Goal: Answer question/provide support: Share knowledge or assist other users

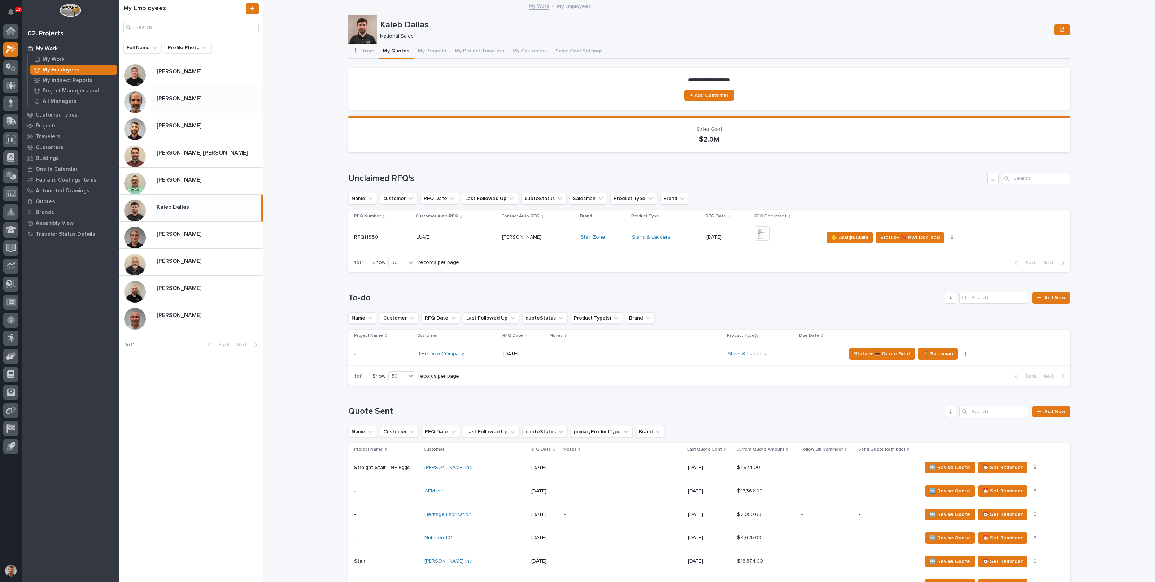
click at [174, 109] on div "[PERSON_NAME] [PERSON_NAME]" at bounding box center [191, 99] width 144 height 27
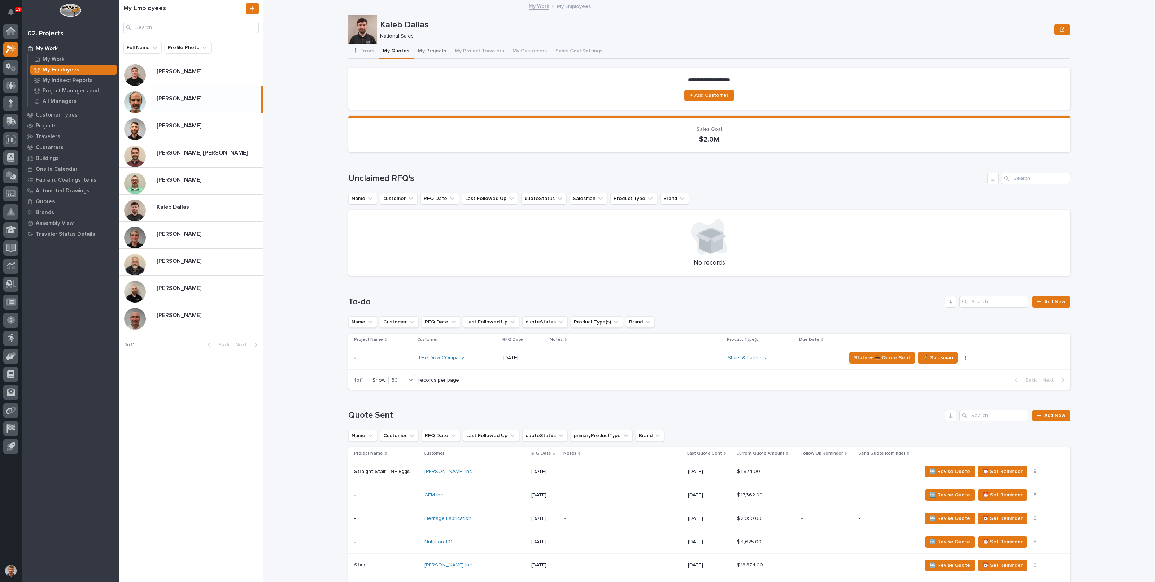
click at [419, 49] on button "My Projects" at bounding box center [432, 51] width 37 height 15
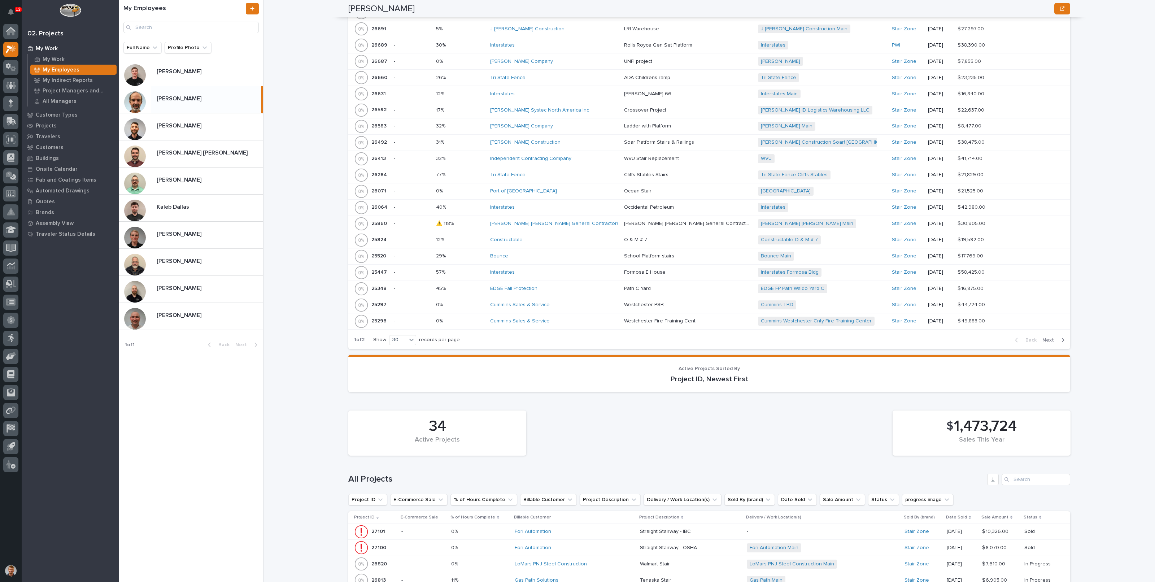
scroll to position [407, 0]
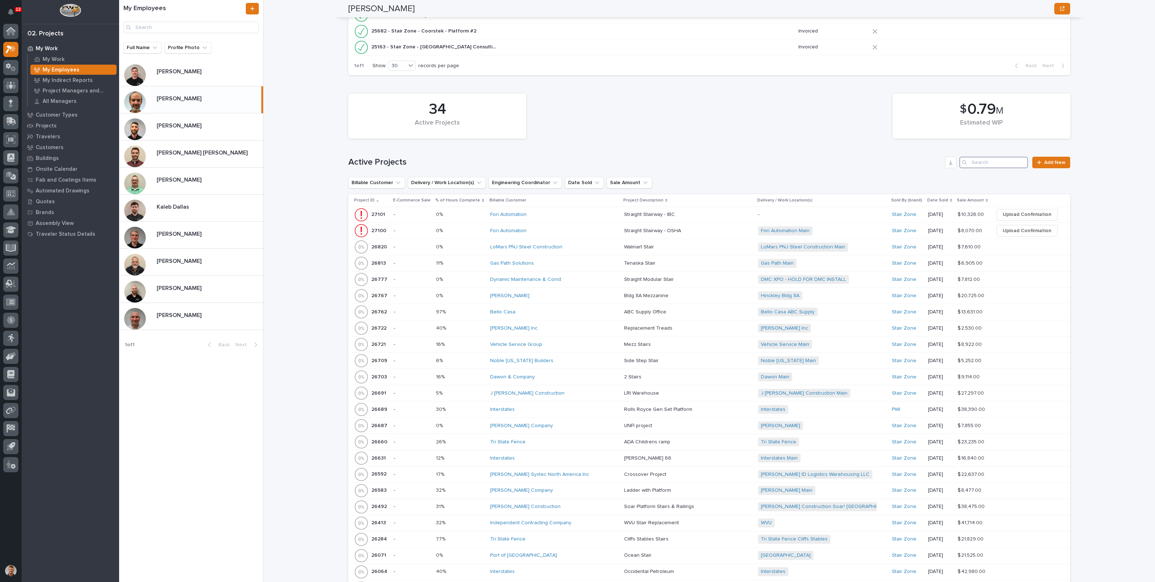
click at [985, 162] on input "Search" at bounding box center [993, 163] width 69 height 12
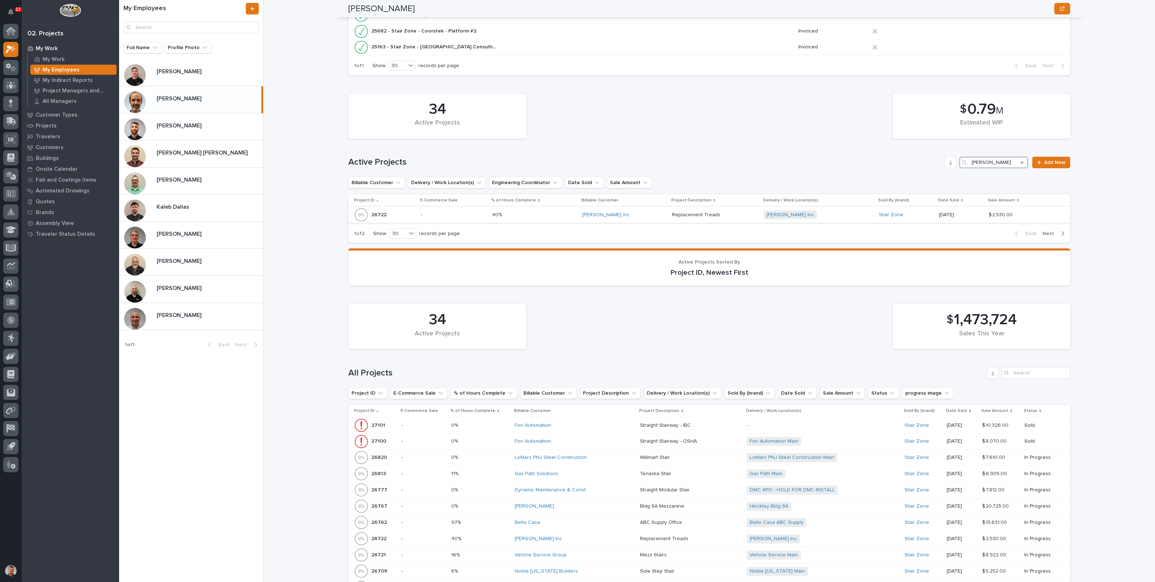
type input "[PERSON_NAME]"
click at [625, 214] on div "[PERSON_NAME] Inc" at bounding box center [624, 215] width 84 height 6
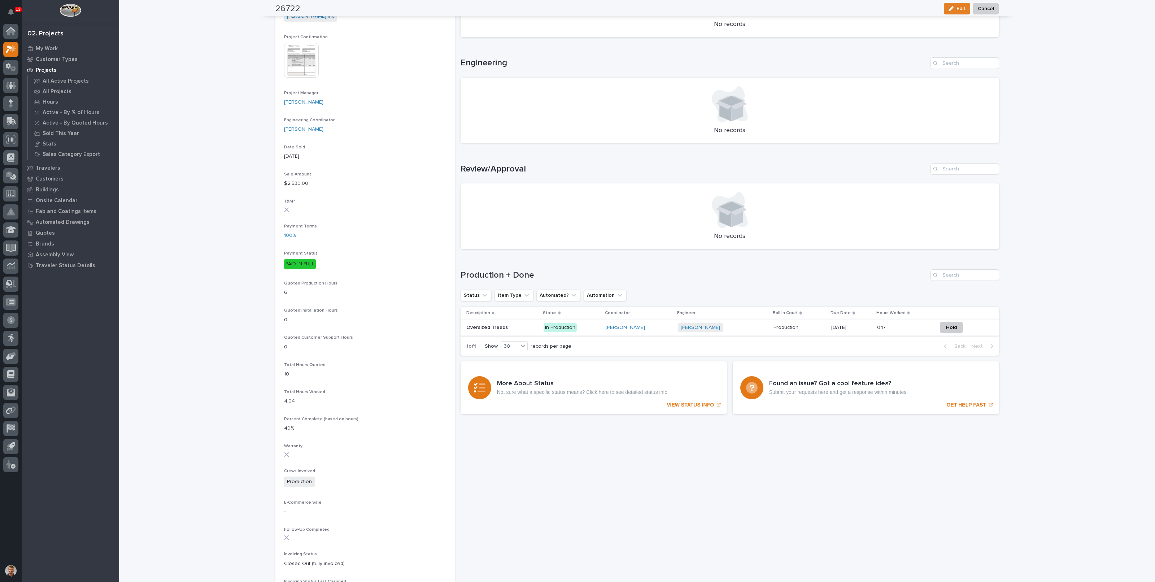
scroll to position [315, 0]
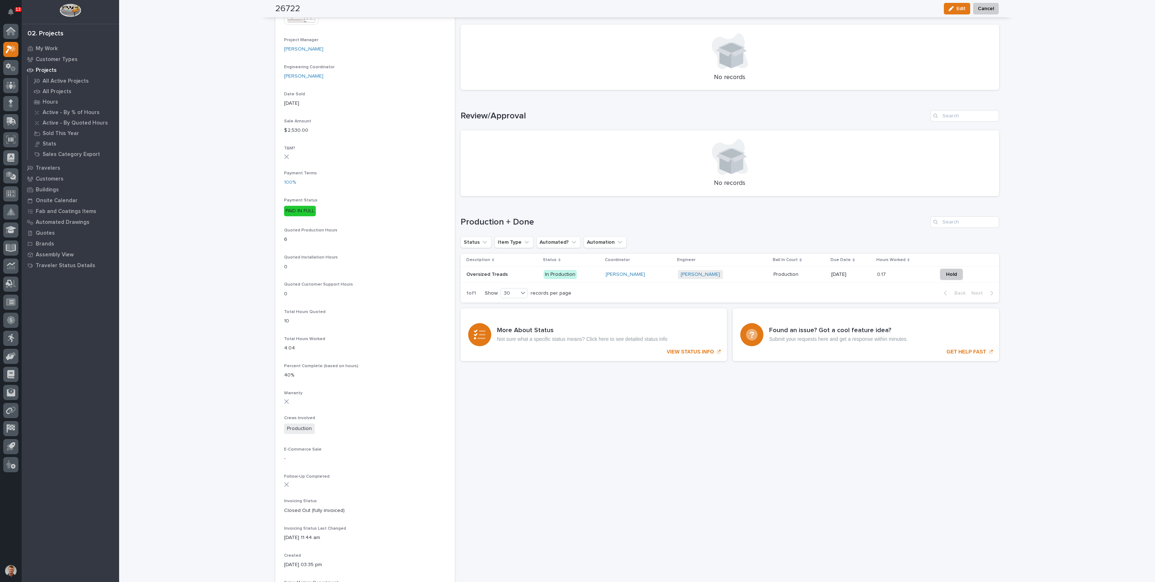
click at [655, 273] on div "[PERSON_NAME]" at bounding box center [639, 274] width 66 height 6
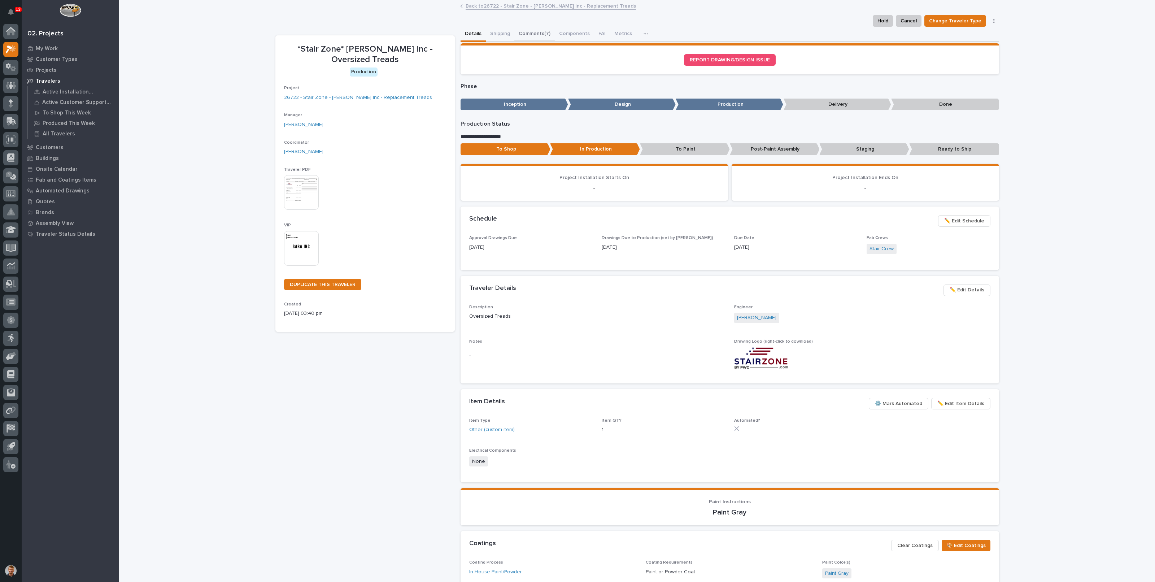
click at [530, 34] on button "Comments (7)" at bounding box center [534, 34] width 40 height 15
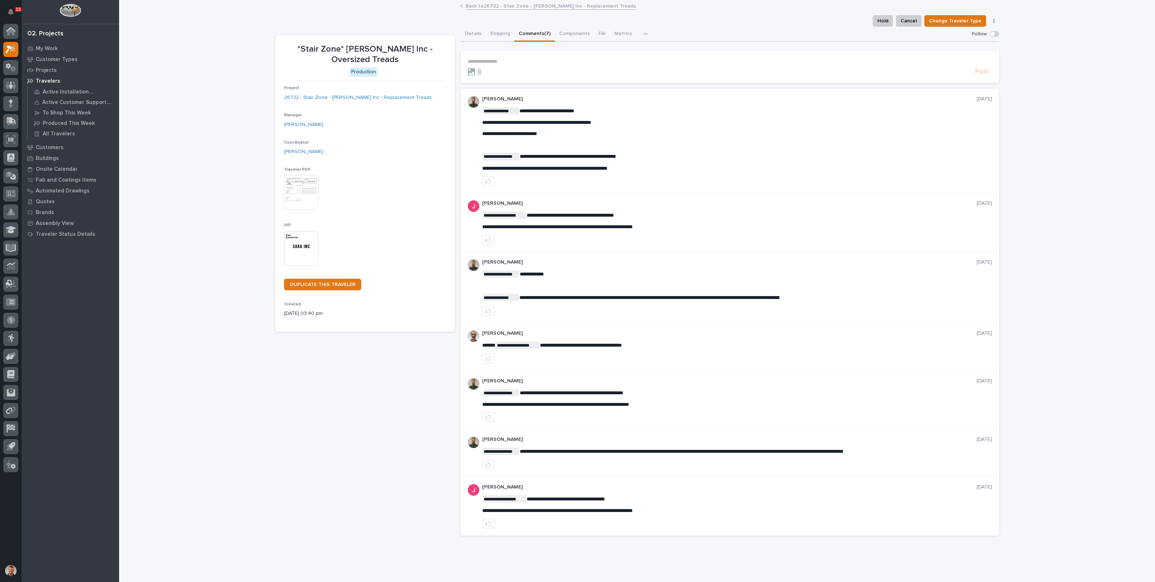
click at [524, 61] on p "**********" at bounding box center [730, 61] width 524 height 6
click at [493, 71] on span "[PERSON_NAME]" at bounding box center [486, 71] width 40 height 5
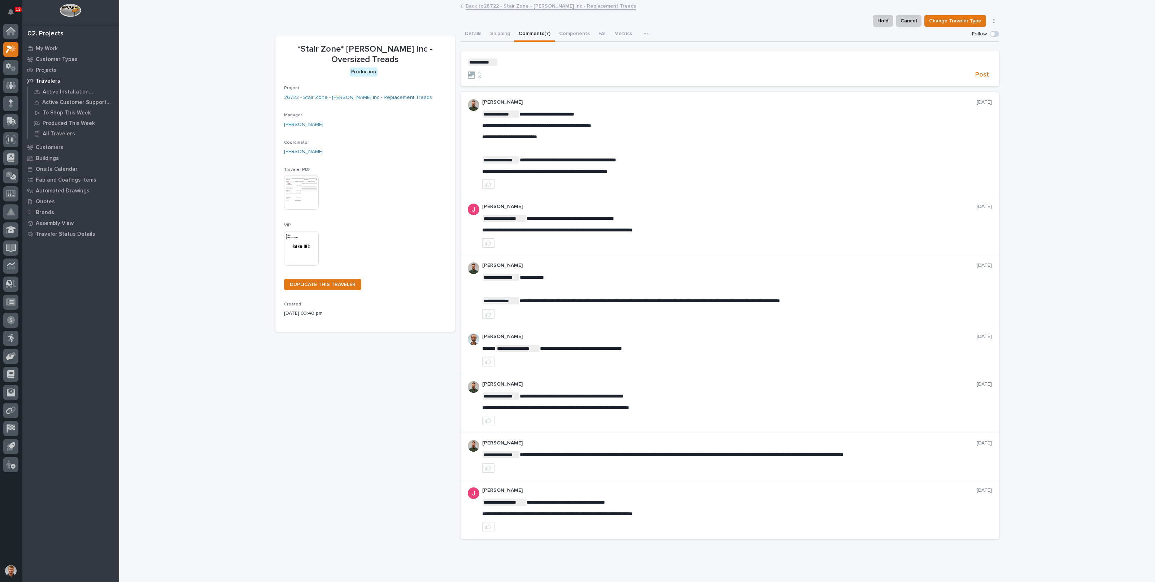
click at [507, 66] on form "**********" at bounding box center [730, 68] width 524 height 21
click at [509, 63] on p "**********" at bounding box center [730, 61] width 524 height 7
click at [977, 74] on span "Post" at bounding box center [982, 75] width 14 height 8
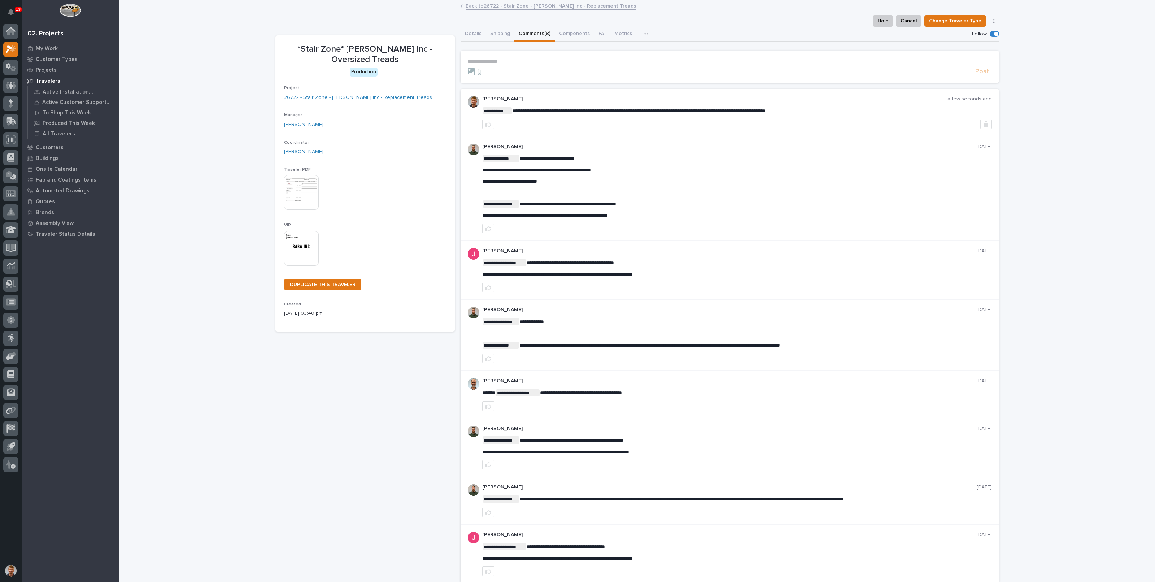
click at [498, 5] on link "Back to 26722 - Stair Zone - [PERSON_NAME] Inc - Replacement Treads" at bounding box center [551, 5] width 170 height 8
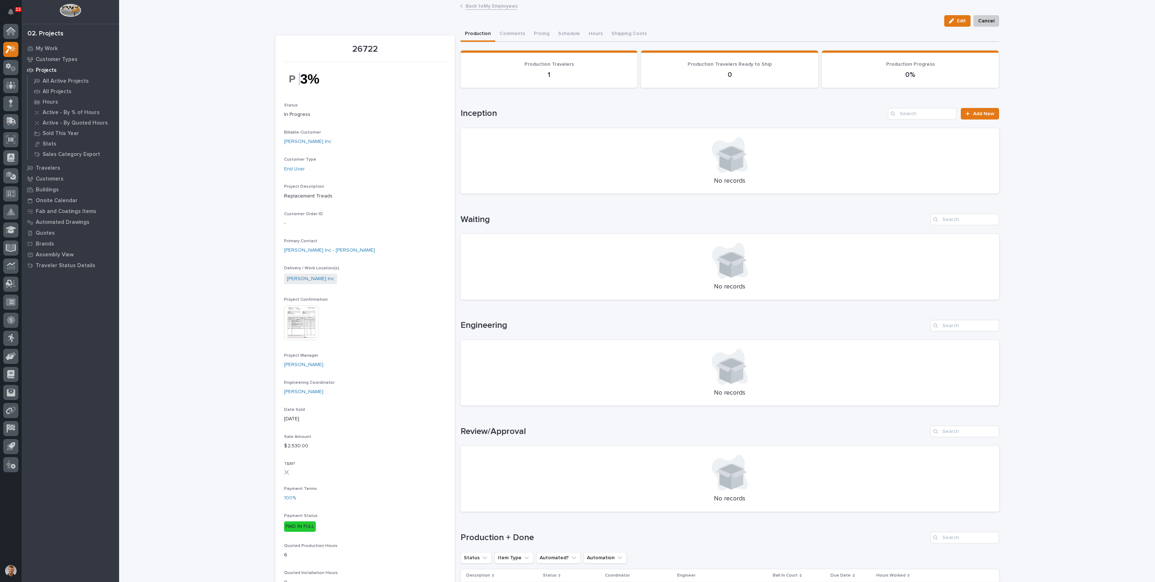
click at [479, 5] on link "Back to My Employees" at bounding box center [492, 5] width 52 height 8
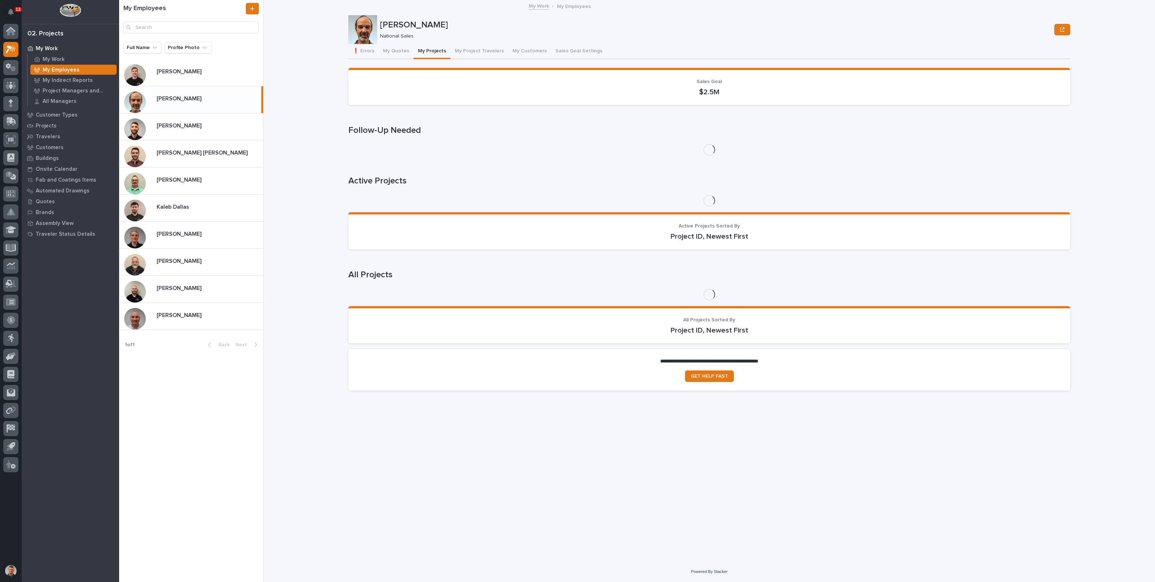
click at [171, 263] on p "[PERSON_NAME]" at bounding box center [180, 260] width 46 height 8
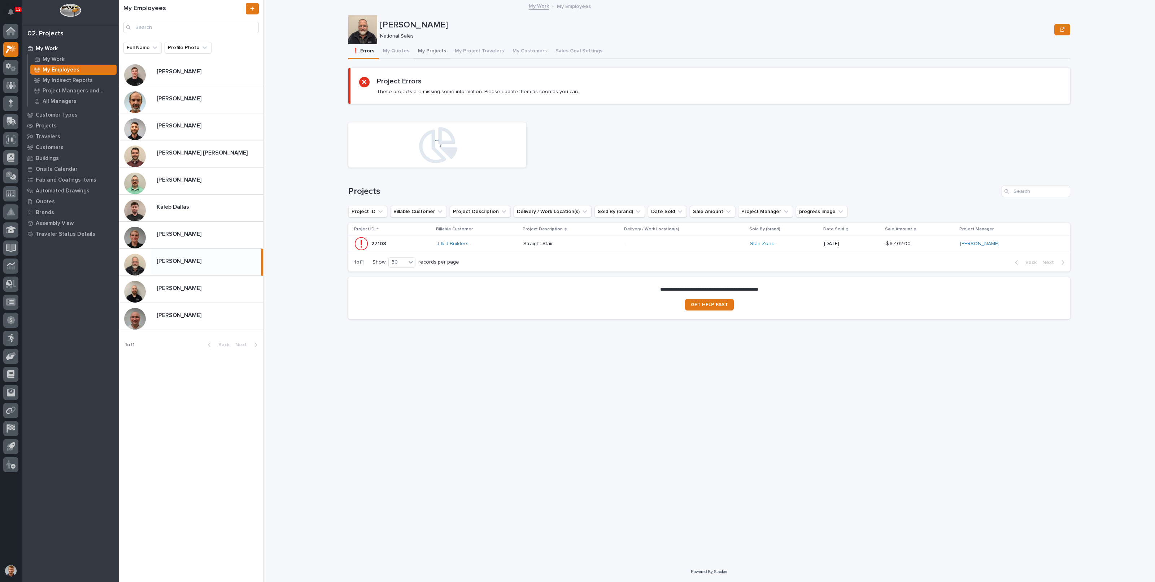
click at [431, 50] on button "My Projects" at bounding box center [432, 51] width 37 height 15
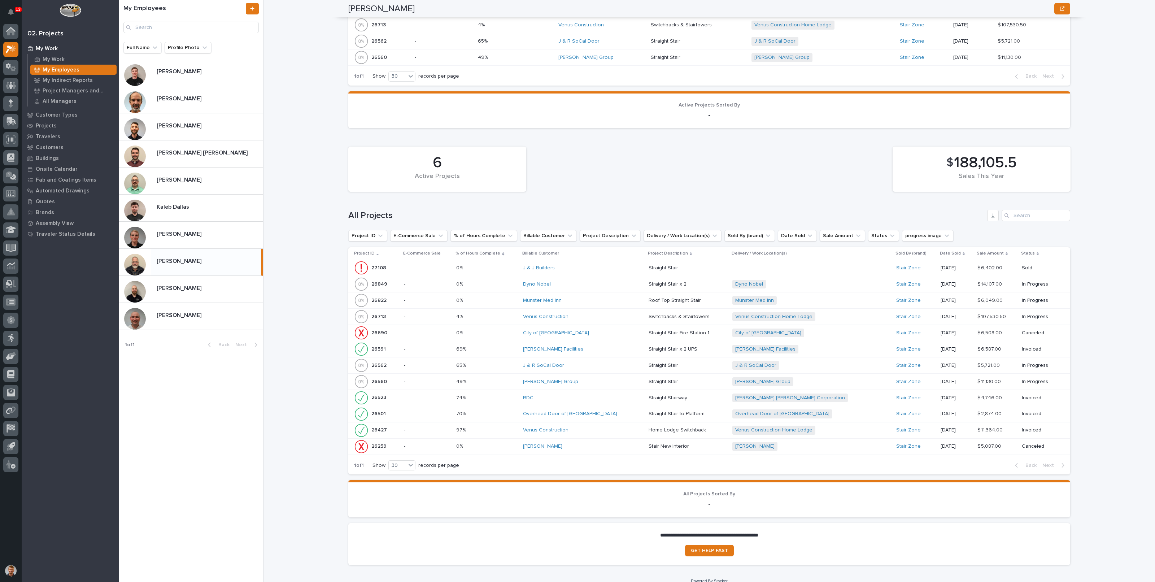
scroll to position [428, 0]
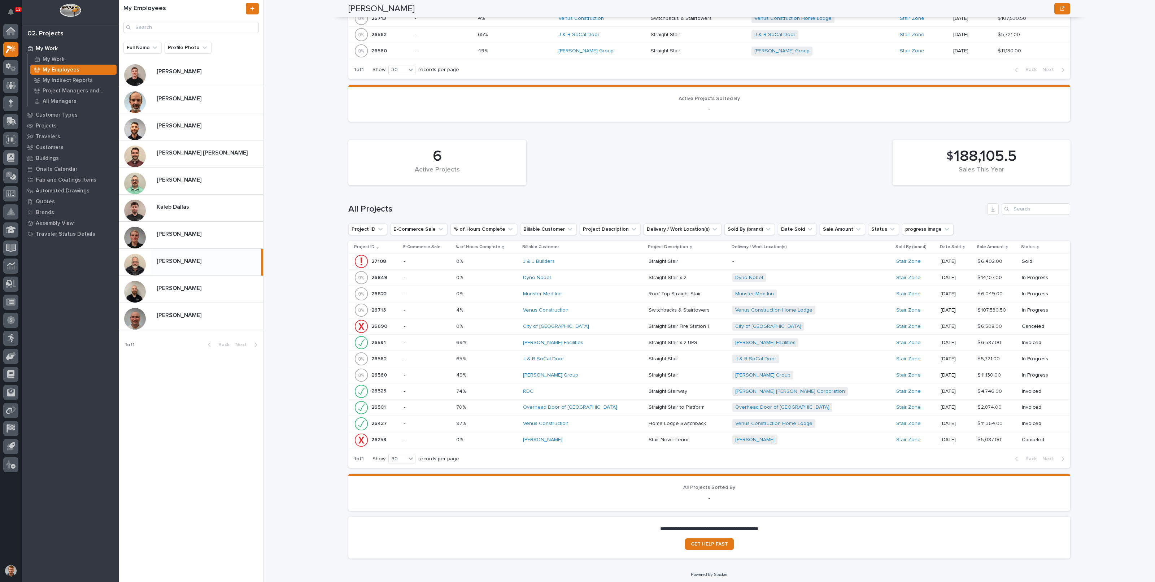
click at [517, 357] on p at bounding box center [486, 359] width 61 height 6
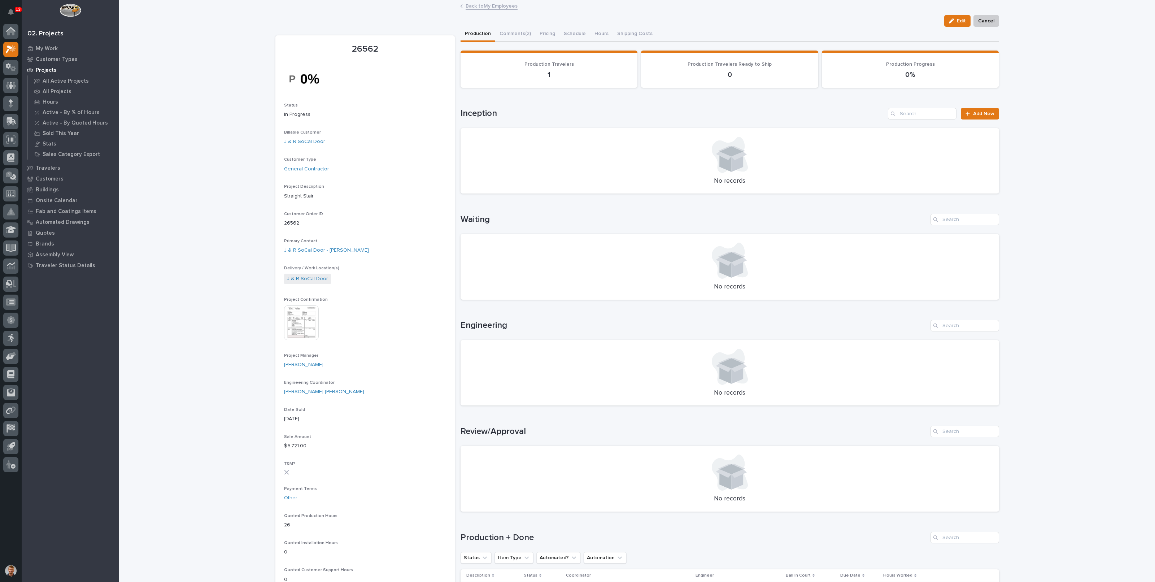
click at [486, 9] on link "Back to My Employees" at bounding box center [492, 5] width 52 height 8
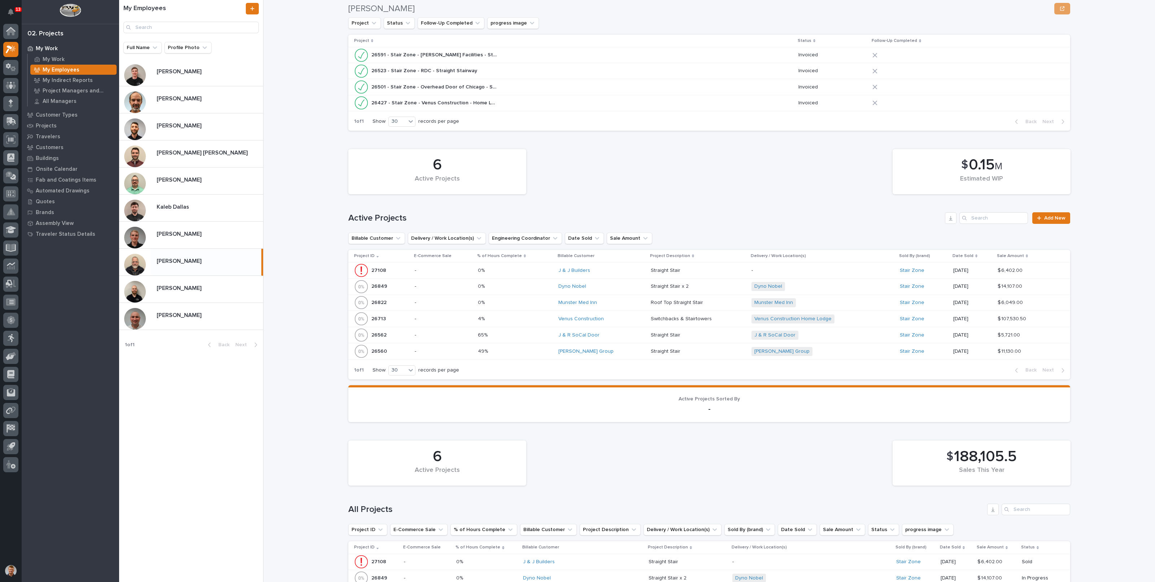
scroll to position [315, 0]
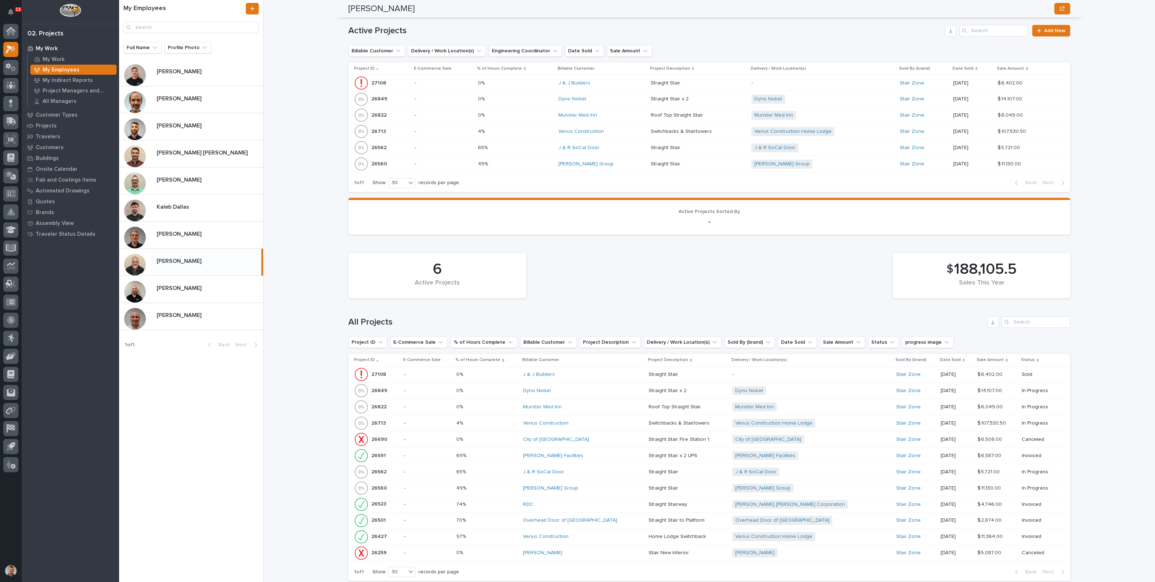
click at [532, 145] on p at bounding box center [515, 148] width 75 height 6
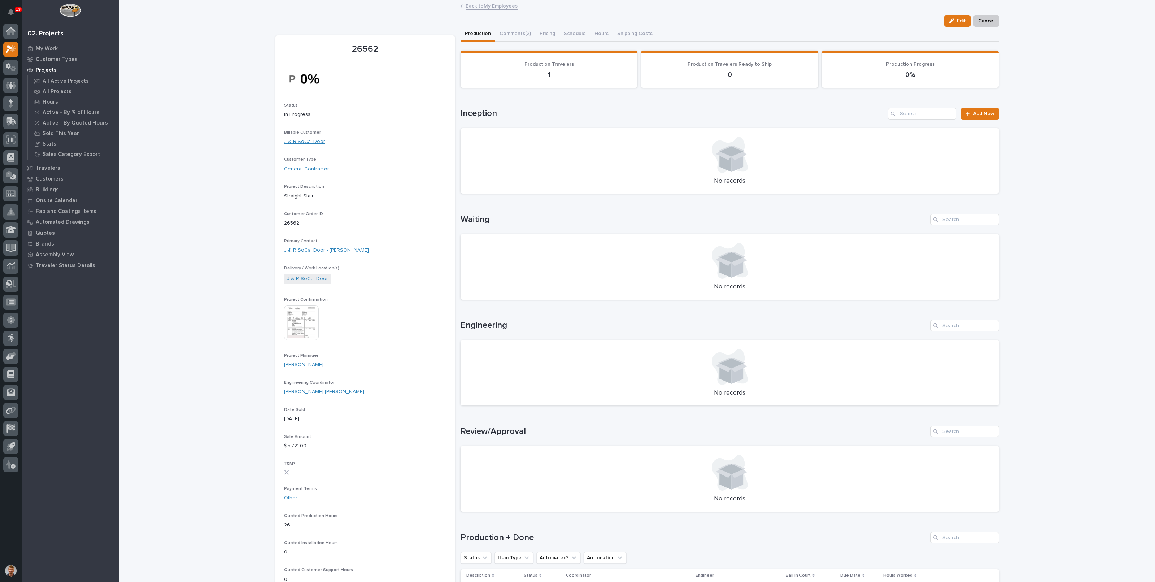
click at [303, 144] on link "J & R SoCal Door" at bounding box center [304, 142] width 41 height 8
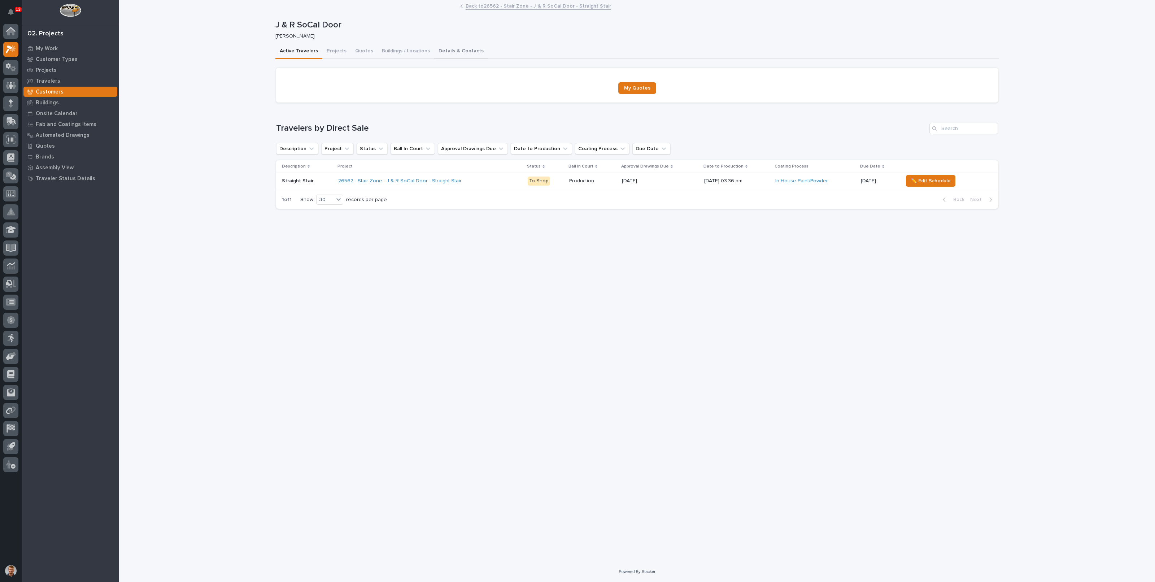
click at [460, 50] on button "Details & Contacts" at bounding box center [461, 51] width 54 height 15
